Goal: Transaction & Acquisition: Purchase product/service

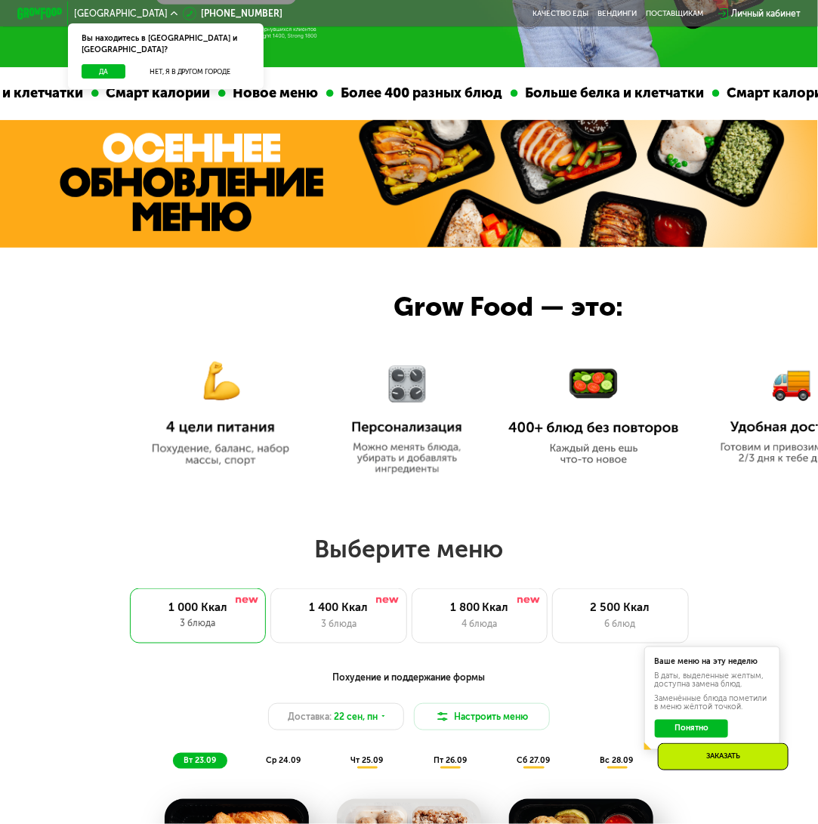
scroll to position [453, 0]
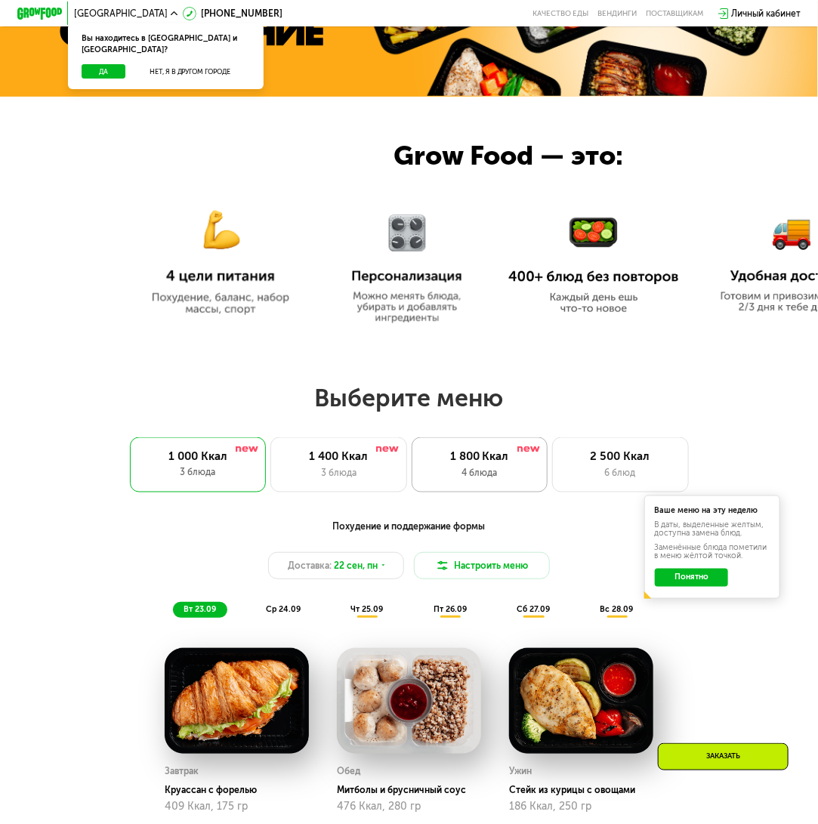
click at [479, 480] on div "4 блюда" at bounding box center [480, 473] width 112 height 14
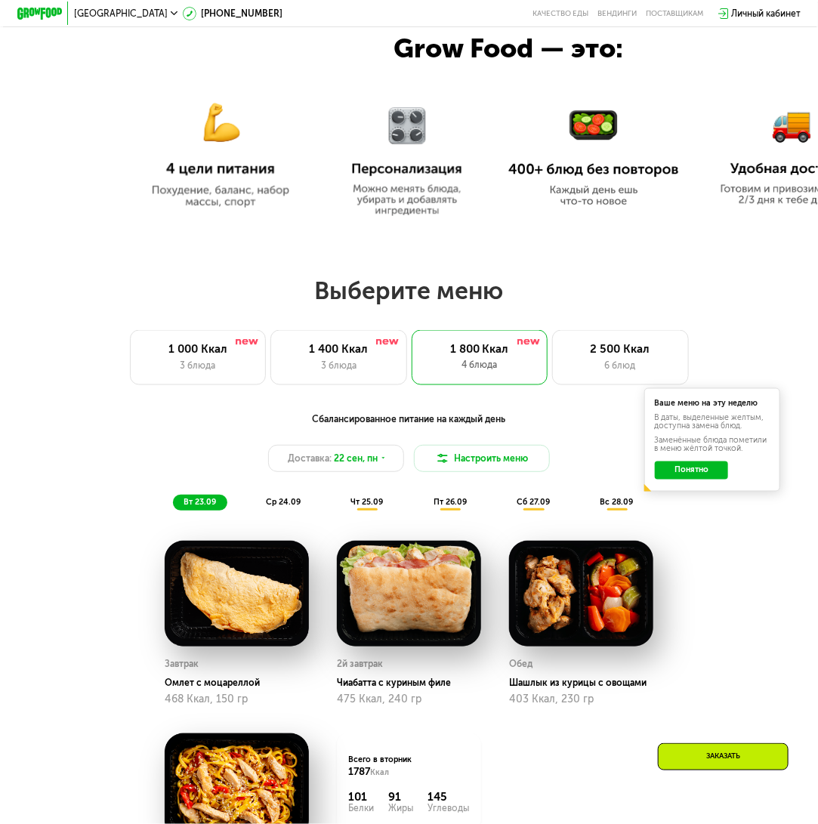
scroll to position [604, 0]
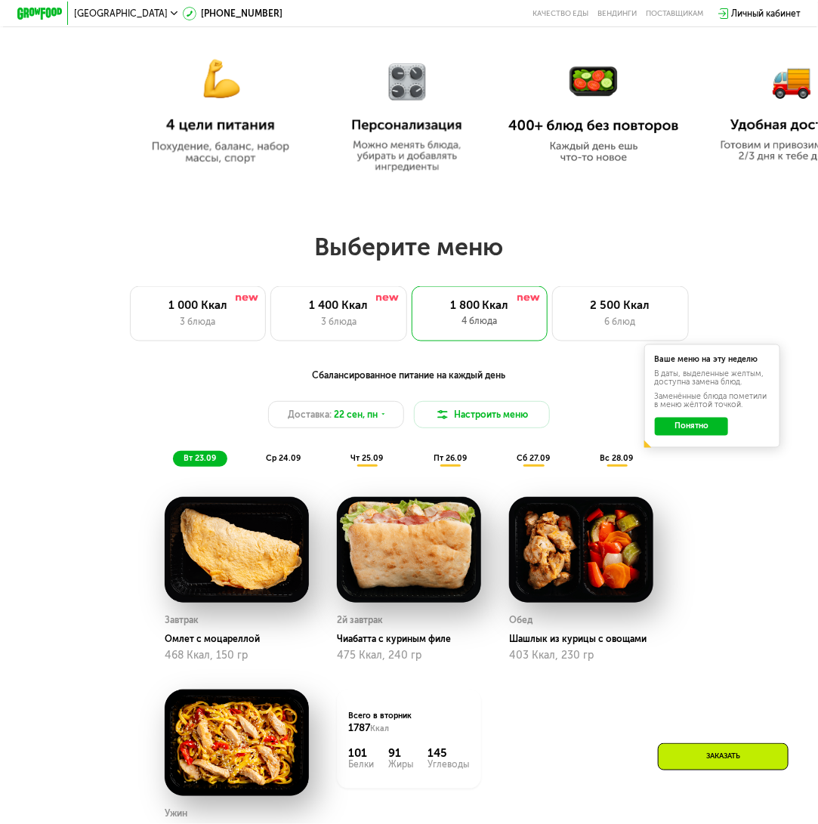
click at [716, 433] on button "Понятно" at bounding box center [692, 427] width 74 height 18
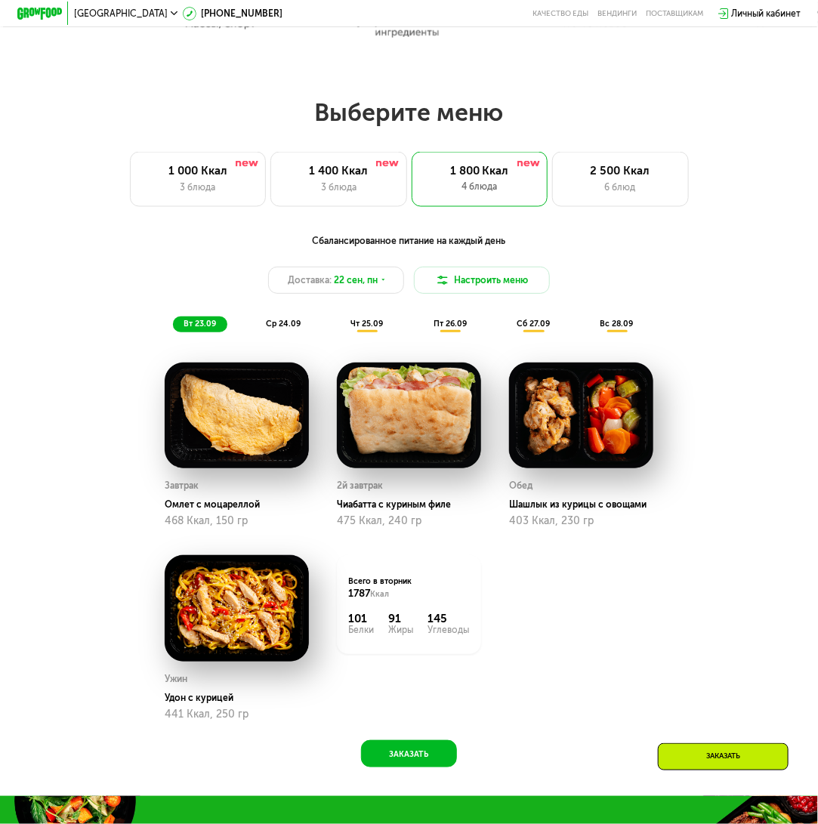
scroll to position [755, 0]
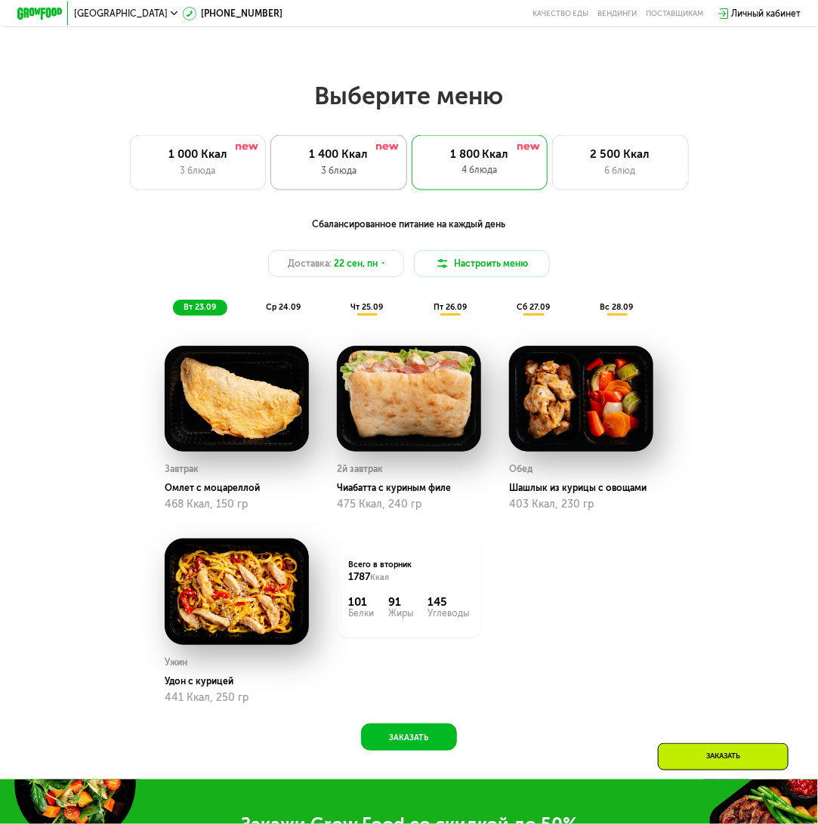
click at [337, 177] on div "3 блюда" at bounding box center [338, 171] width 112 height 14
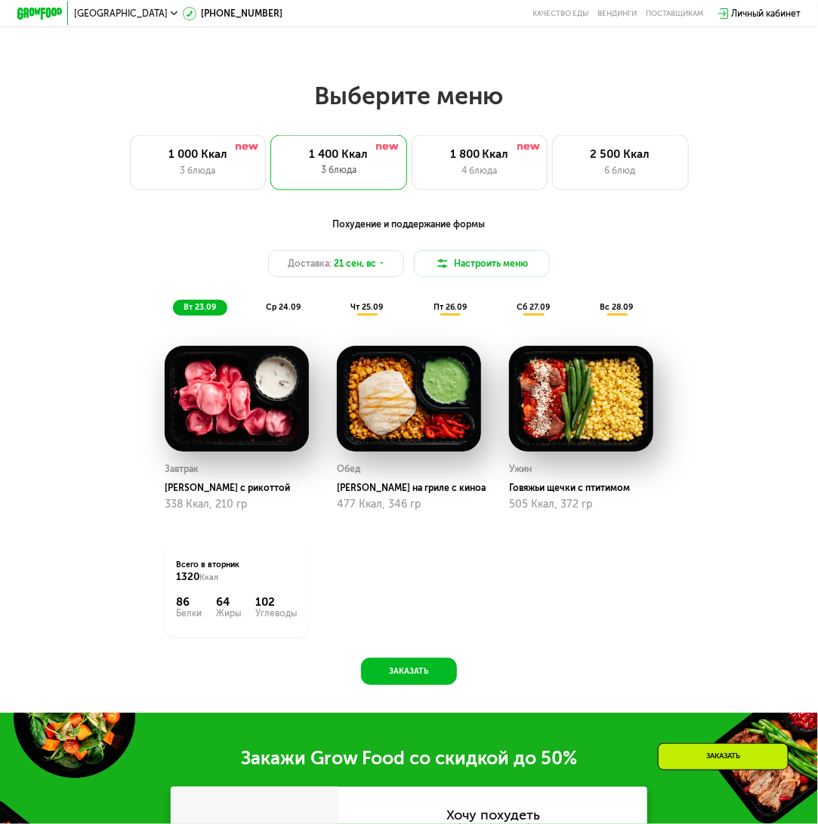
click at [284, 312] on span "ср 24.09" at bounding box center [283, 307] width 35 height 10
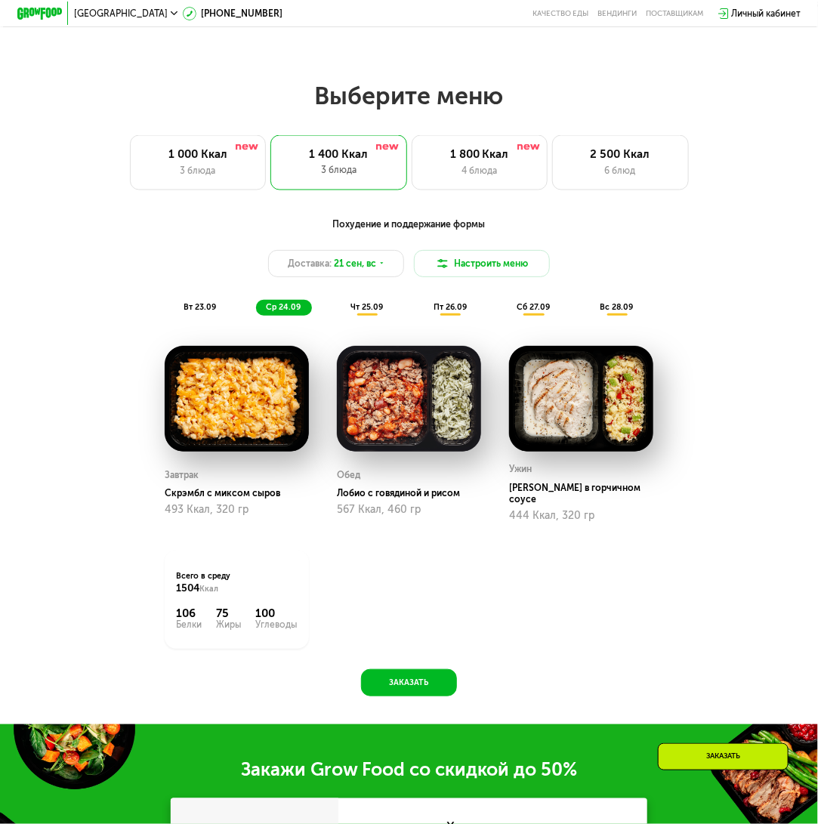
click at [201, 312] on span "вт 23.09" at bounding box center [200, 307] width 32 height 10
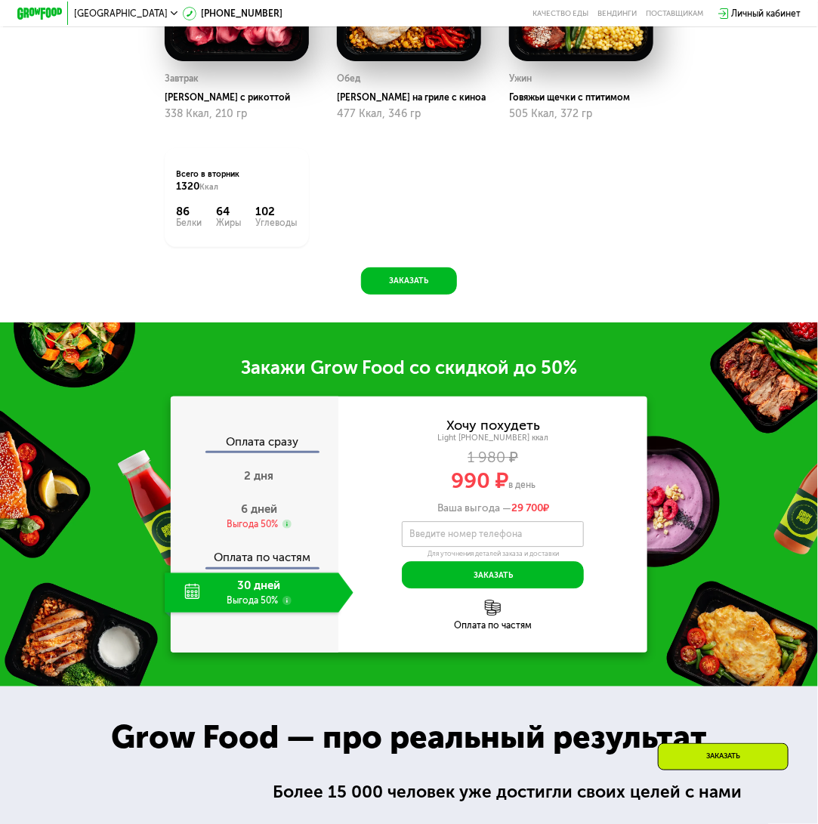
scroll to position [1284, 0]
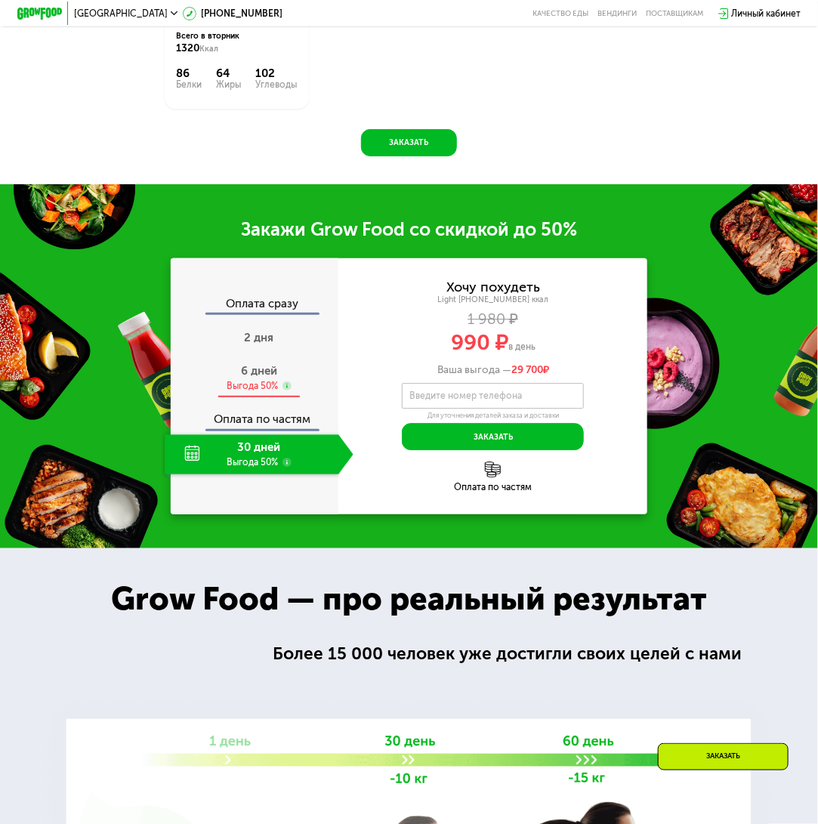
click at [259, 393] on div "Выгода 50%" at bounding box center [252, 386] width 51 height 13
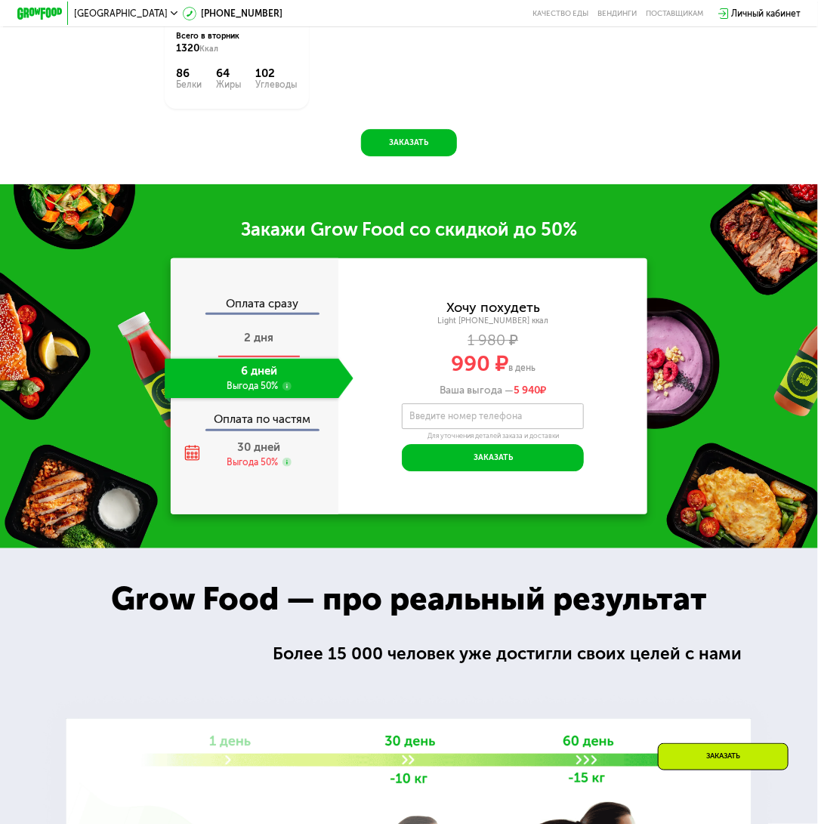
click at [267, 344] on span "2 дня" at bounding box center [258, 338] width 29 height 14
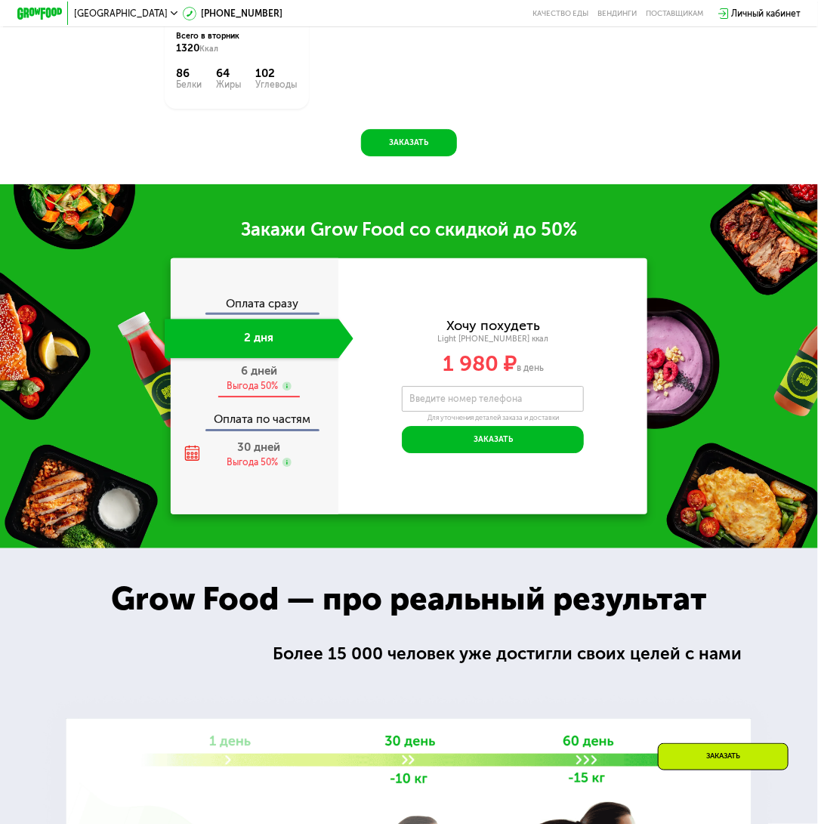
click at [255, 395] on div "6 дней Выгода 50%" at bounding box center [259, 378] width 189 height 40
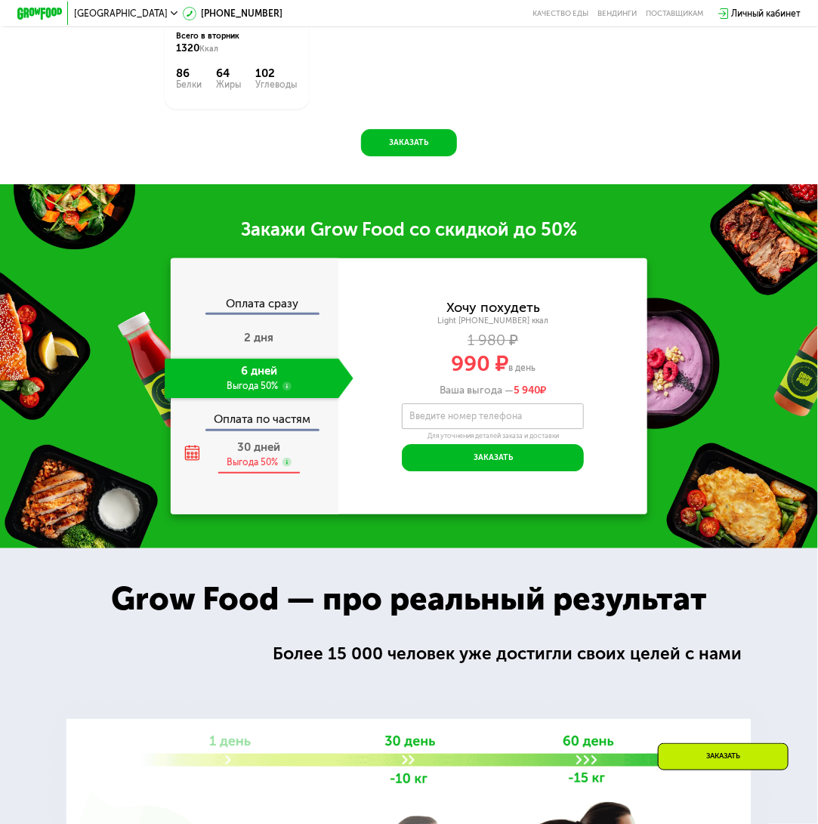
click at [256, 469] on div "Выгода 50%" at bounding box center [252, 462] width 51 height 13
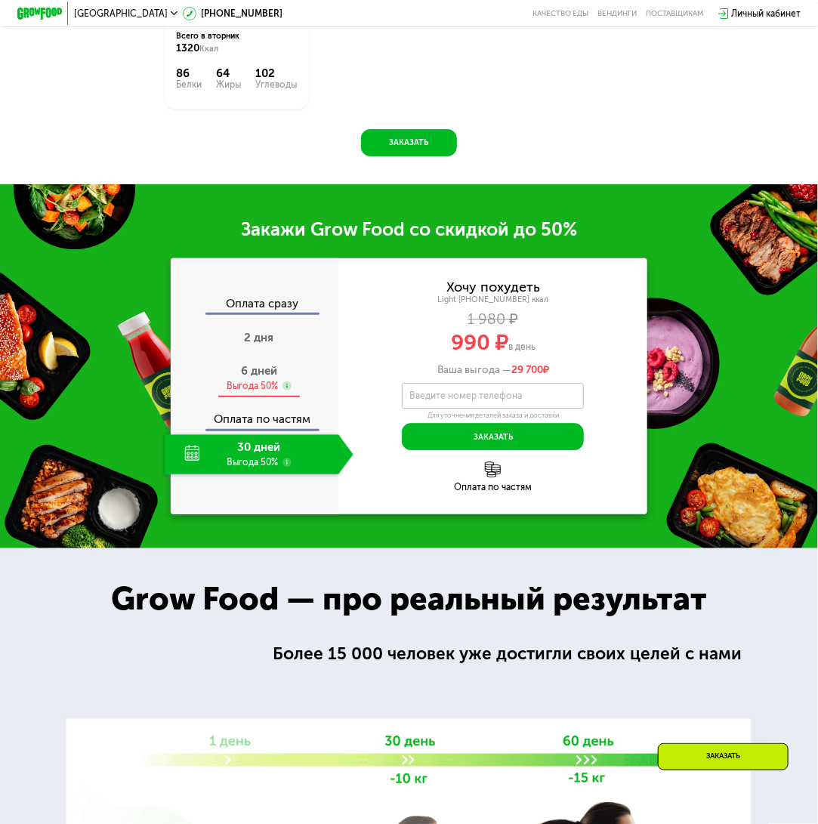
click at [260, 378] on span "6 дней" at bounding box center [259, 371] width 36 height 14
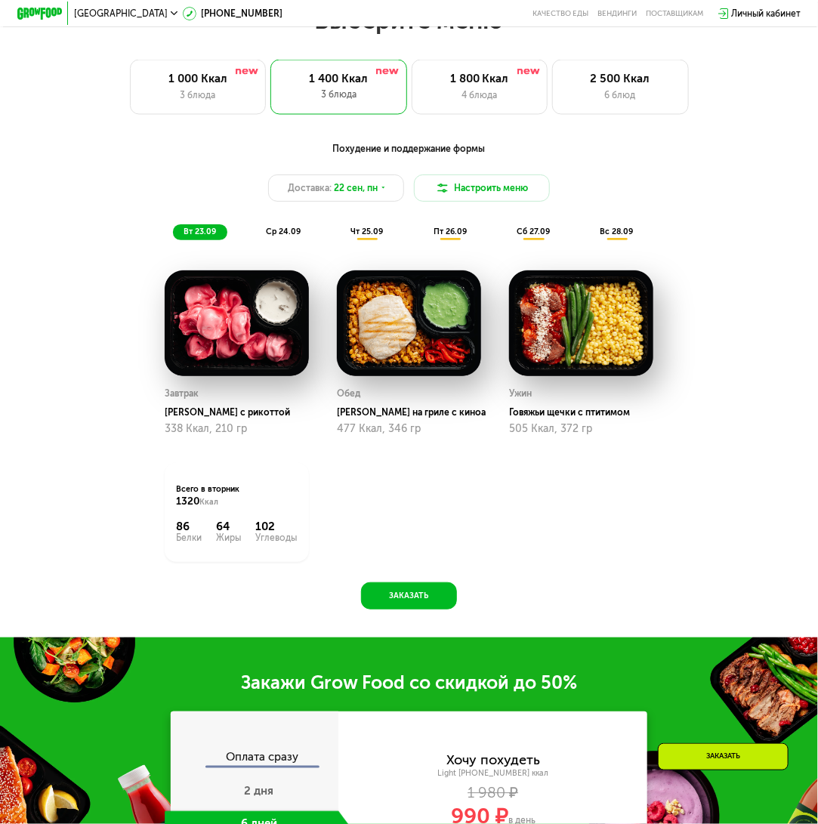
scroll to position [1133, 0]
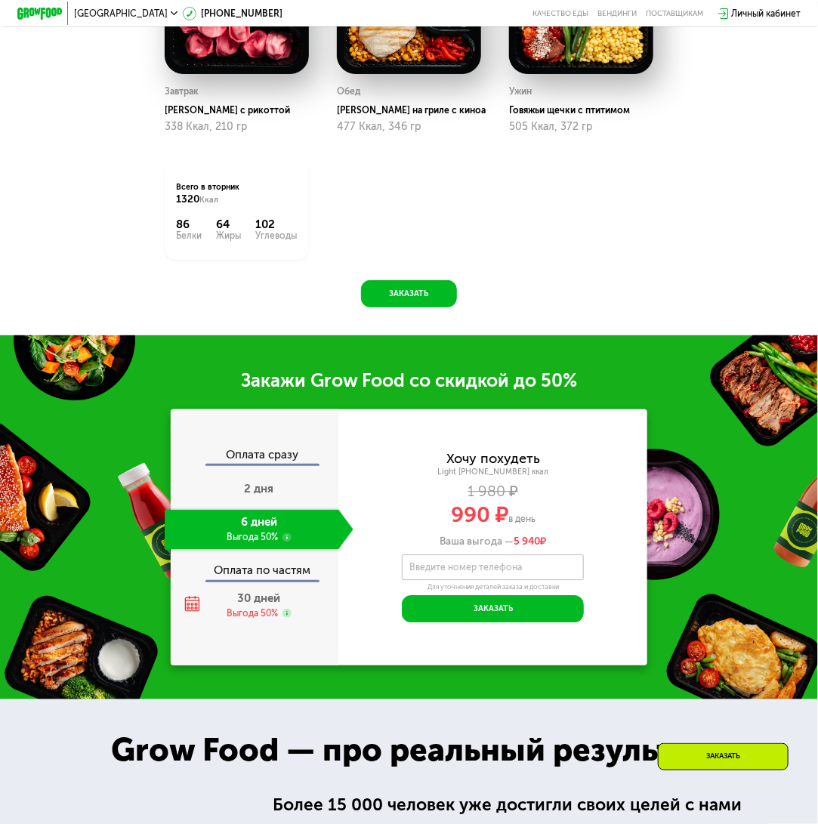
click at [467, 527] on span "990 ₽" at bounding box center [479, 515] width 57 height 26
click at [412, 307] on button "Заказать" at bounding box center [408, 293] width 95 height 27
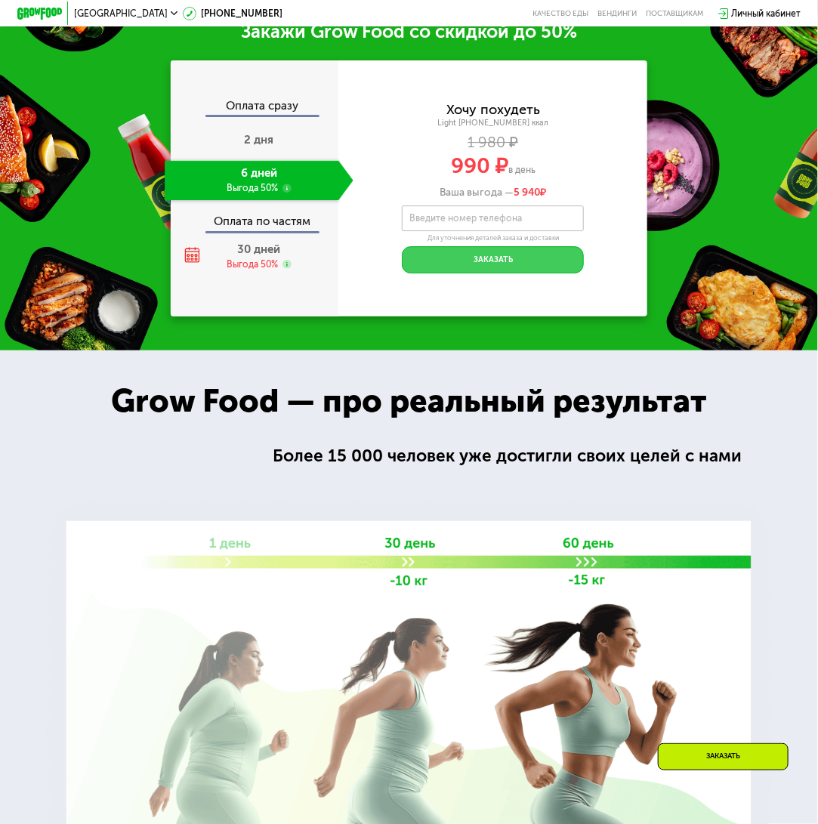
scroll to position [1255, 0]
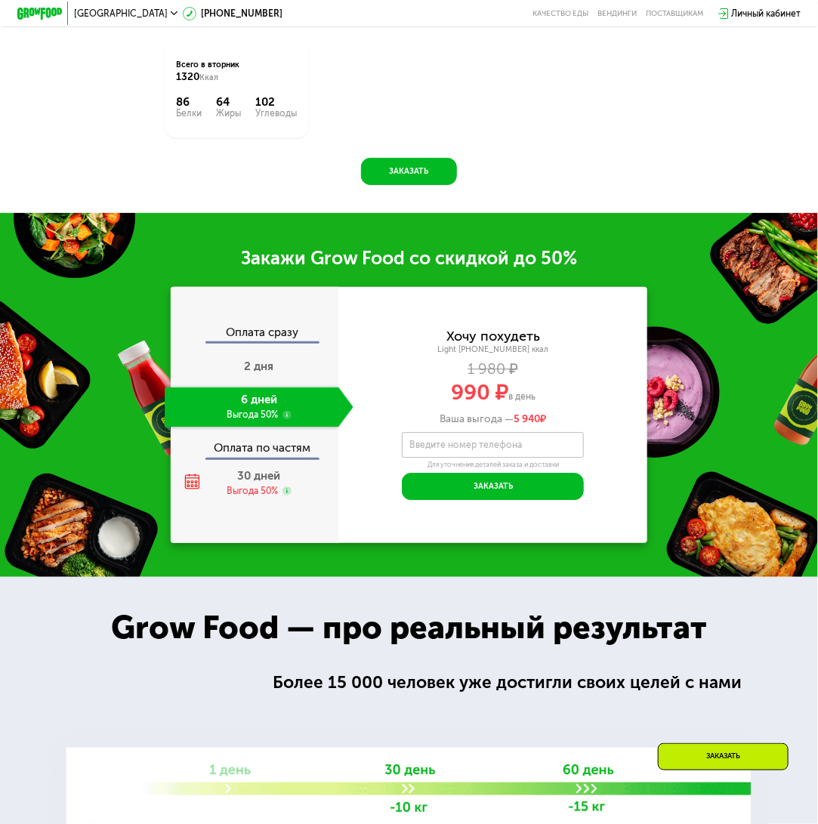
click at [286, 419] on use at bounding box center [286, 414] width 9 height 9
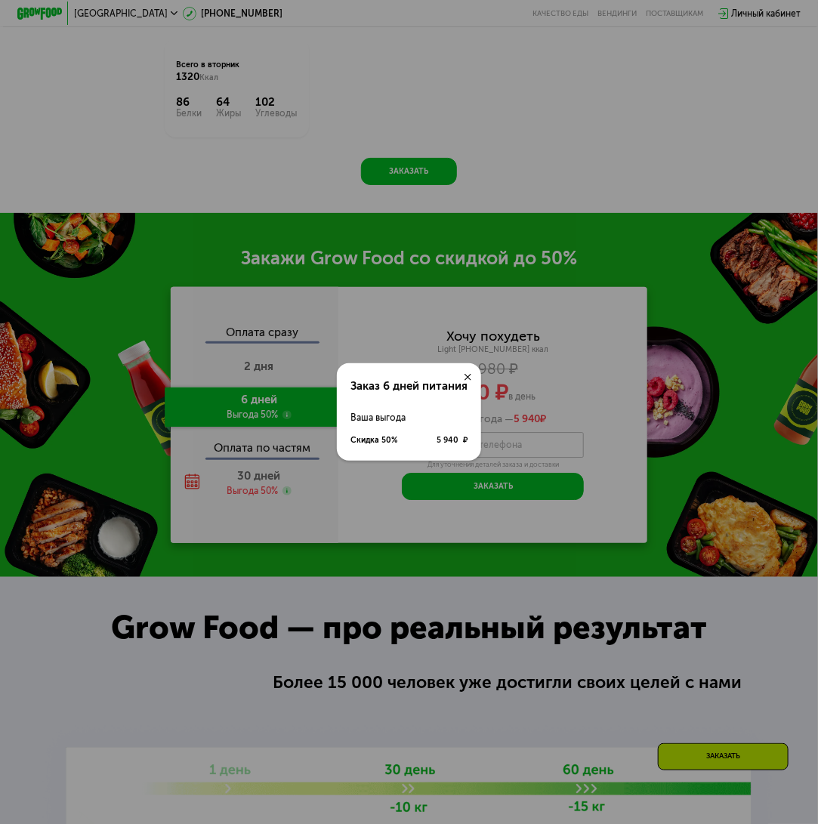
click at [468, 378] on use at bounding box center [468, 377] width 7 height 7
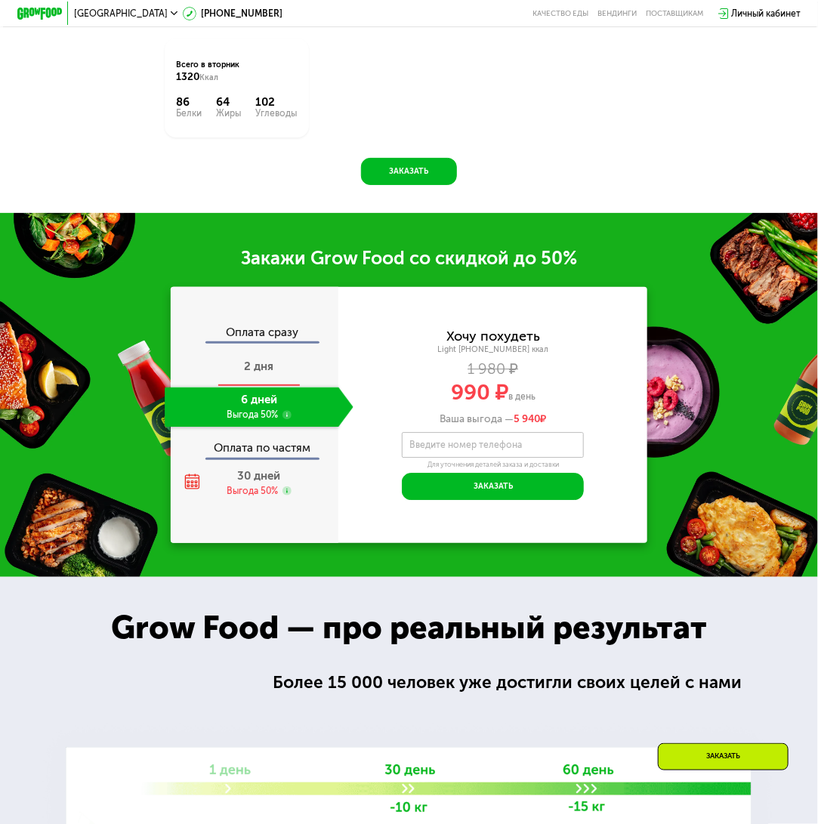
click at [295, 385] on div "2 дня" at bounding box center [259, 367] width 189 height 40
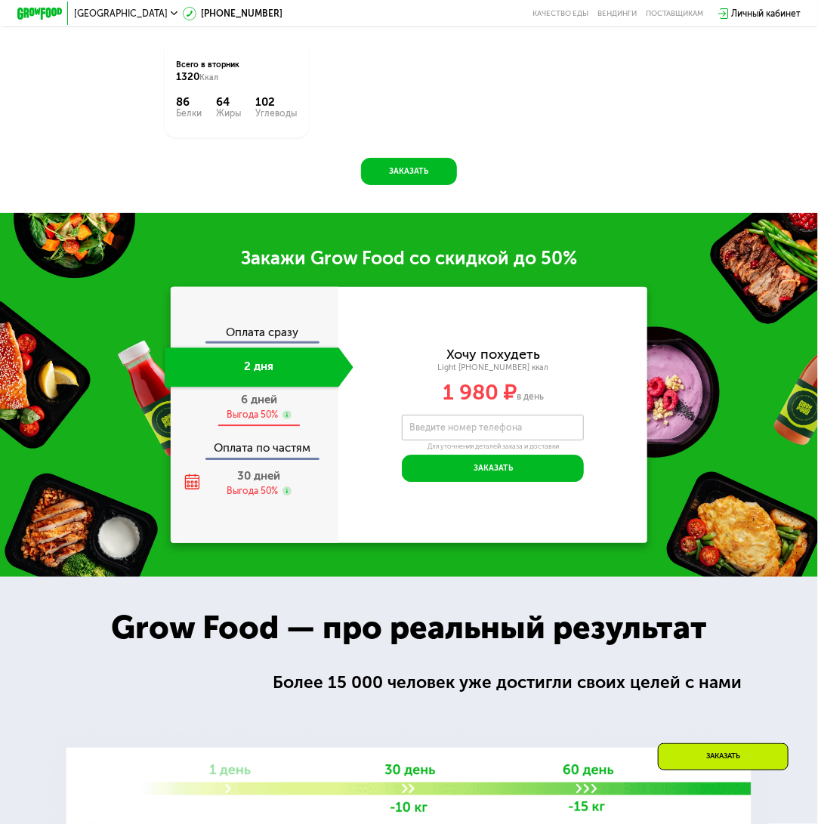
click at [284, 419] on use at bounding box center [286, 414] width 9 height 9
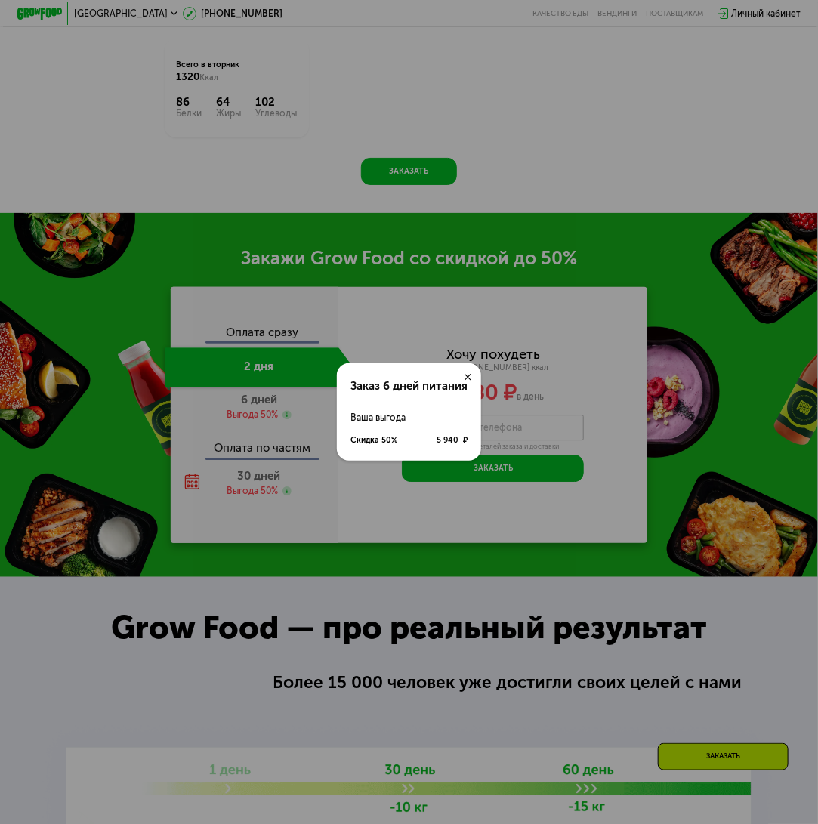
click at [471, 375] on icon at bounding box center [468, 377] width 7 height 7
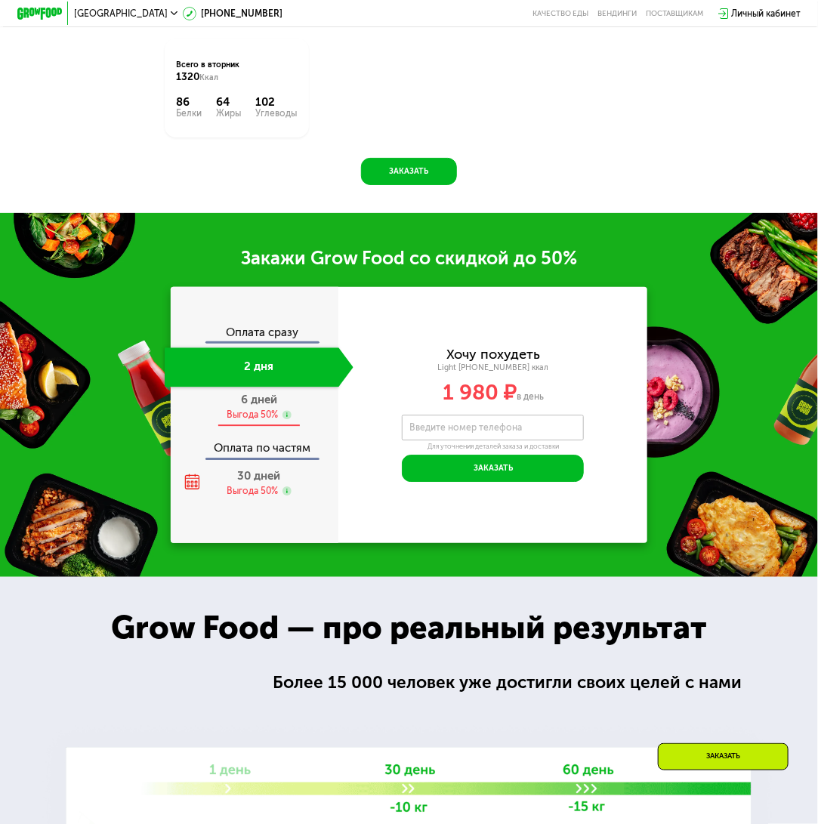
click at [241, 406] on span "6 дней" at bounding box center [259, 400] width 36 height 14
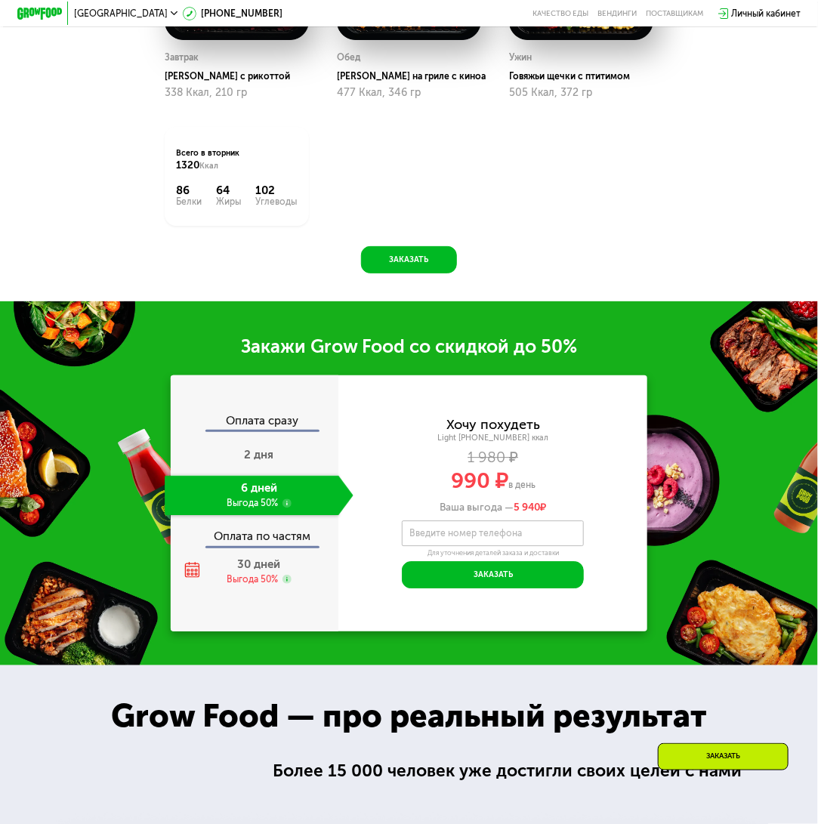
scroll to position [878, 0]
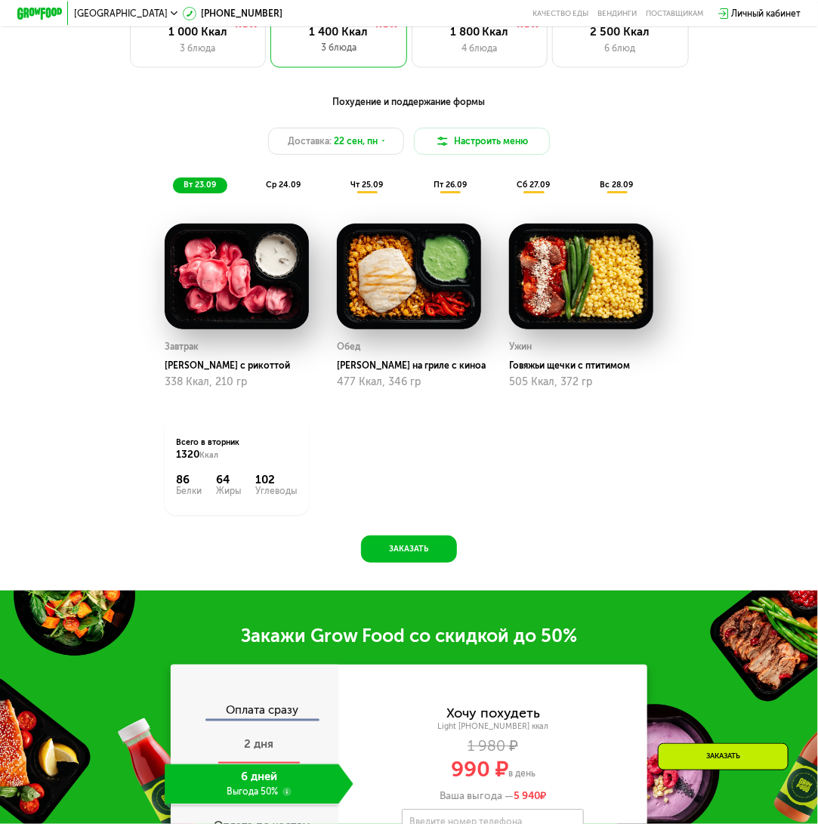
click at [255, 751] on span "2 дня" at bounding box center [258, 744] width 29 height 14
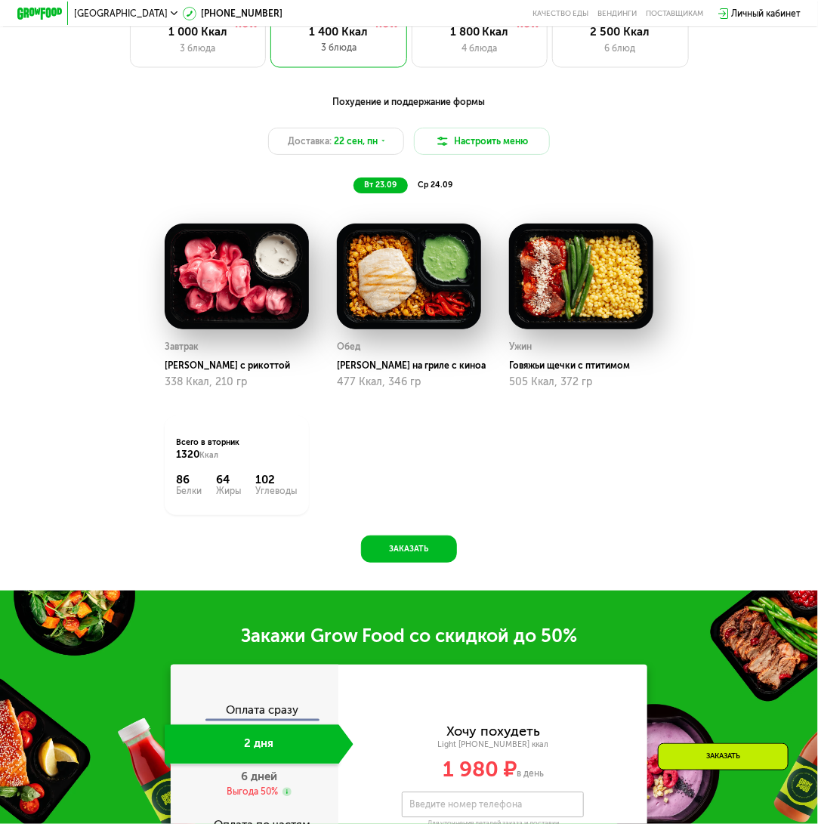
scroll to position [727, 0]
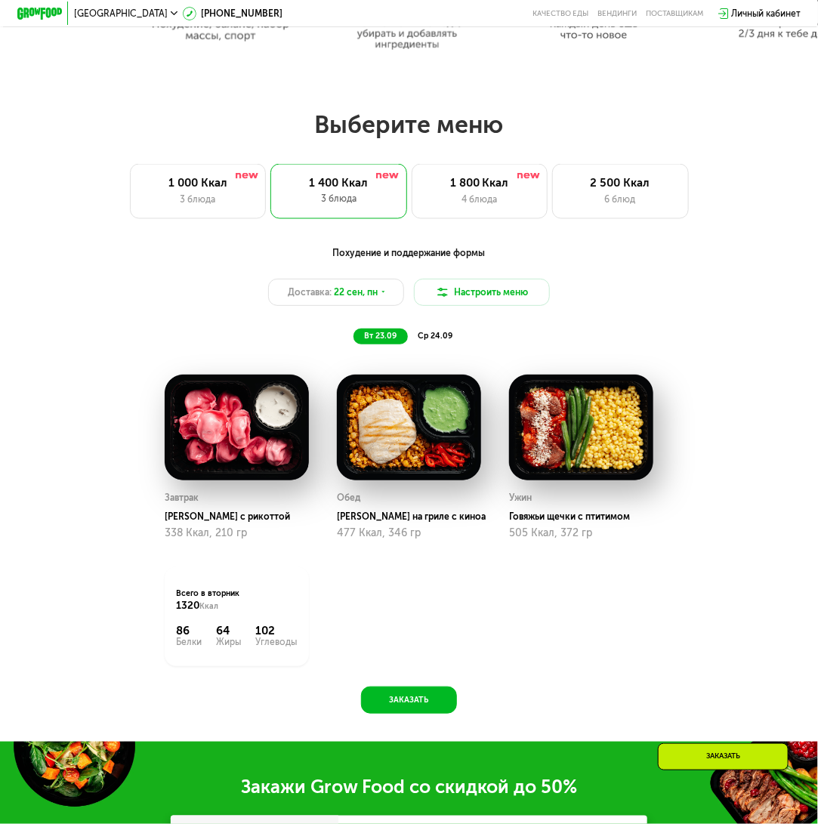
click at [436, 337] on div "ср 24.09" at bounding box center [436, 337] width 57 height 16
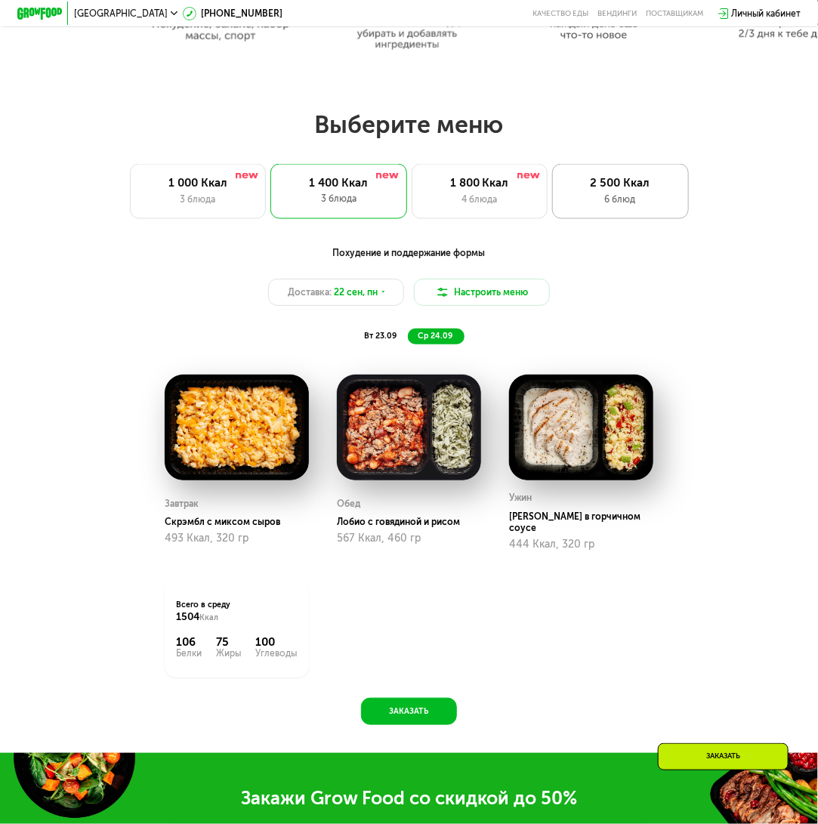
click at [602, 206] on div "6 блюд" at bounding box center [620, 200] width 112 height 14
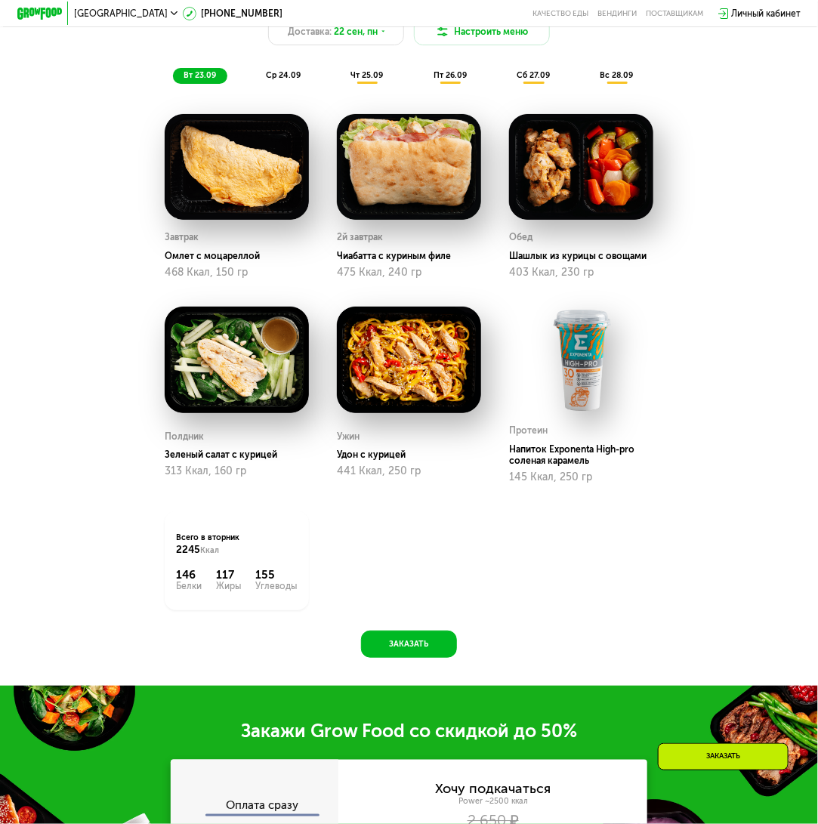
scroll to position [534, 0]
